Goal: Communication & Community: Answer question/provide support

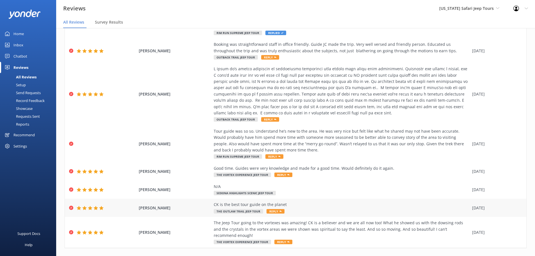
scroll to position [73, 0]
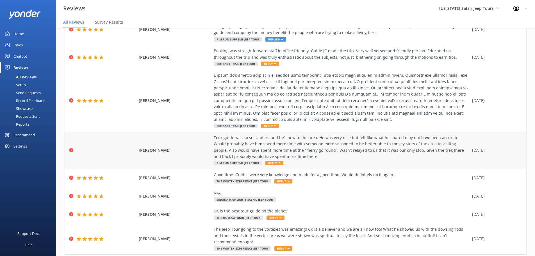
click at [205, 151] on span "[PERSON_NAME]" at bounding box center [175, 150] width 72 height 6
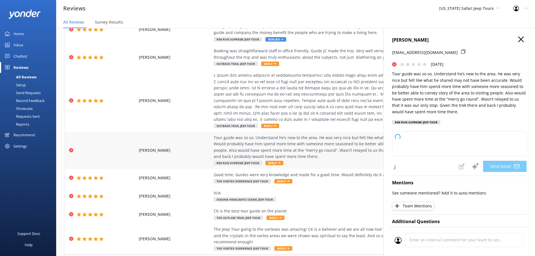
type textarea "Hi [PERSON_NAME], thanks for sharing your honest feedback with us. We’re always…"
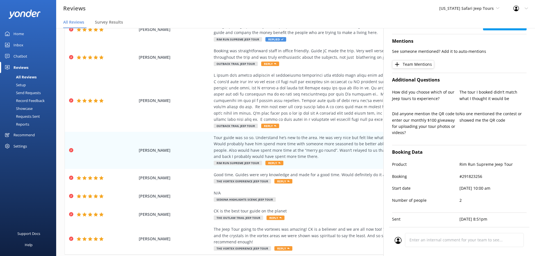
scroll to position [162, 0]
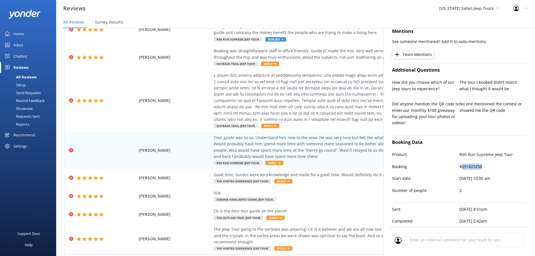
drag, startPoint x: 481, startPoint y: 162, endPoint x: 460, endPoint y: 163, distance: 21.4
click at [460, 164] on p "#291823256" at bounding box center [493, 167] width 67 height 6
copy p "291823256"
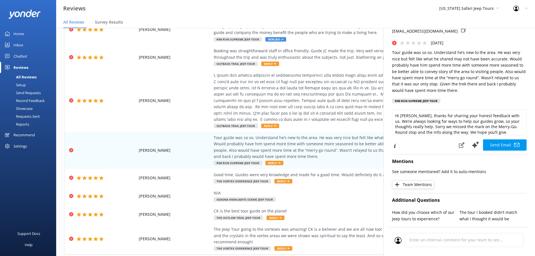
scroll to position [0, 0]
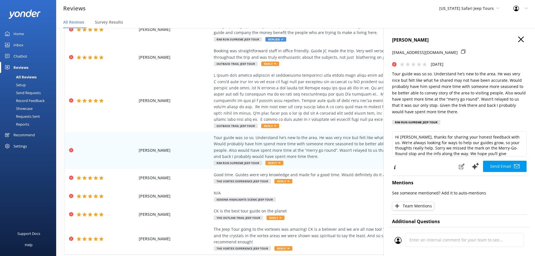
click at [518, 39] on icon "button" at bounding box center [521, 40] width 6 height 6
